Goal: Information Seeking & Learning: Learn about a topic

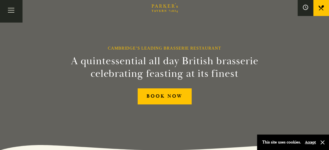
click at [309, 141] on button "Accept" at bounding box center [310, 142] width 11 height 5
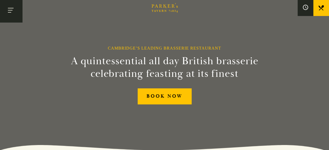
click at [10, 10] on button "Toggle navigation" at bounding box center [11, 11] width 22 height 22
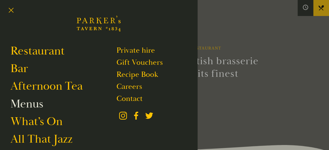
click at [29, 106] on link "Menus" at bounding box center [26, 103] width 33 height 15
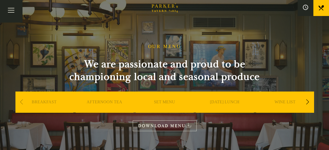
click at [309, 101] on div "Next slide" at bounding box center [307, 102] width 7 height 12
click at [232, 102] on link "A LA CARTE" at bounding box center [225, 109] width 24 height 21
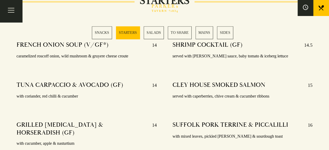
scroll to position [412, 0]
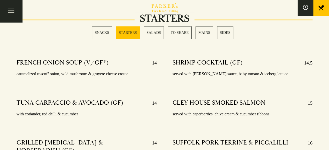
click at [206, 31] on link "MAINS" at bounding box center [205, 32] width 18 height 13
